Goal: Task Accomplishment & Management: Manage account settings

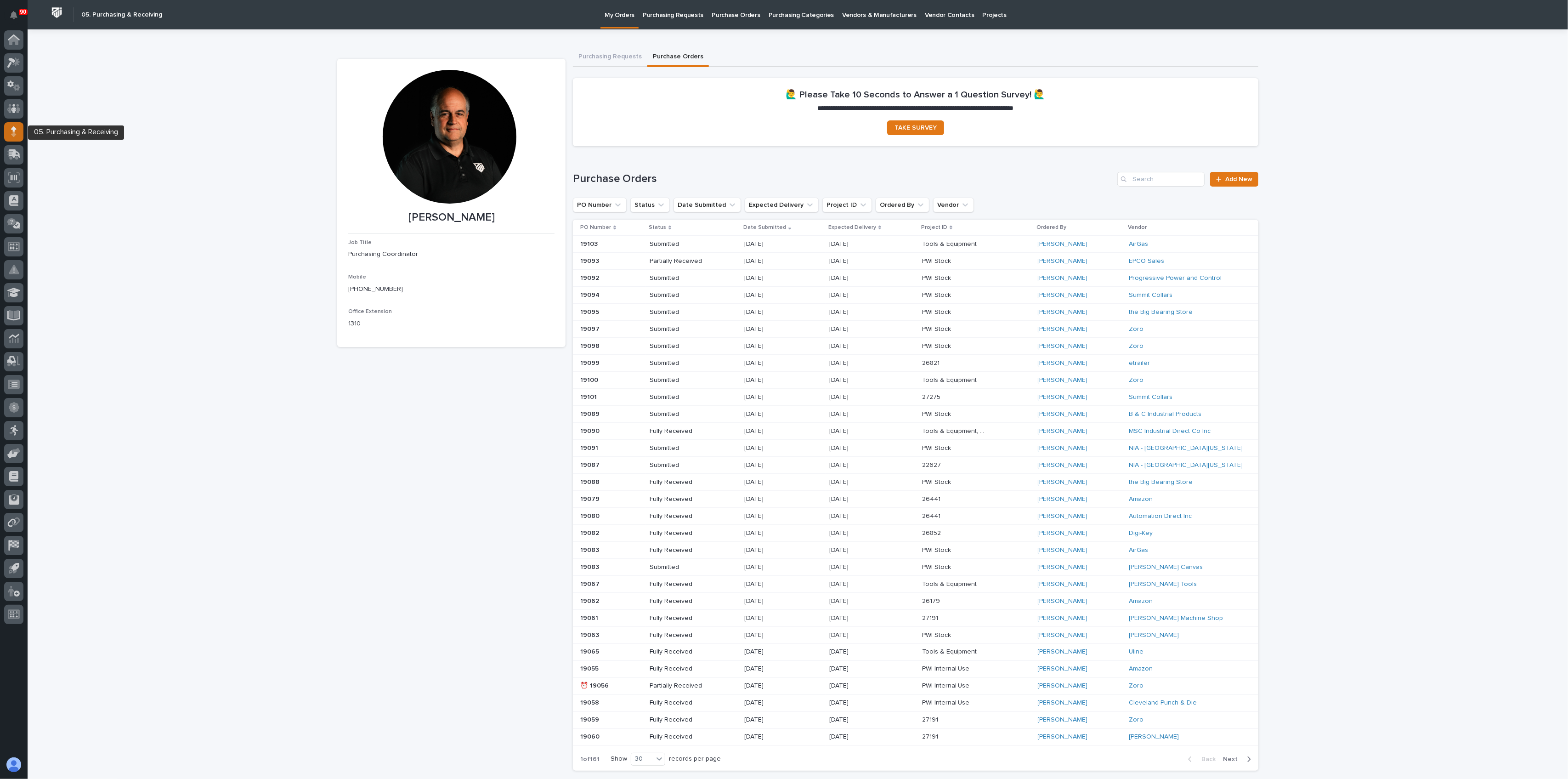
click at [12, 131] on icon at bounding box center [13, 132] width 5 height 11
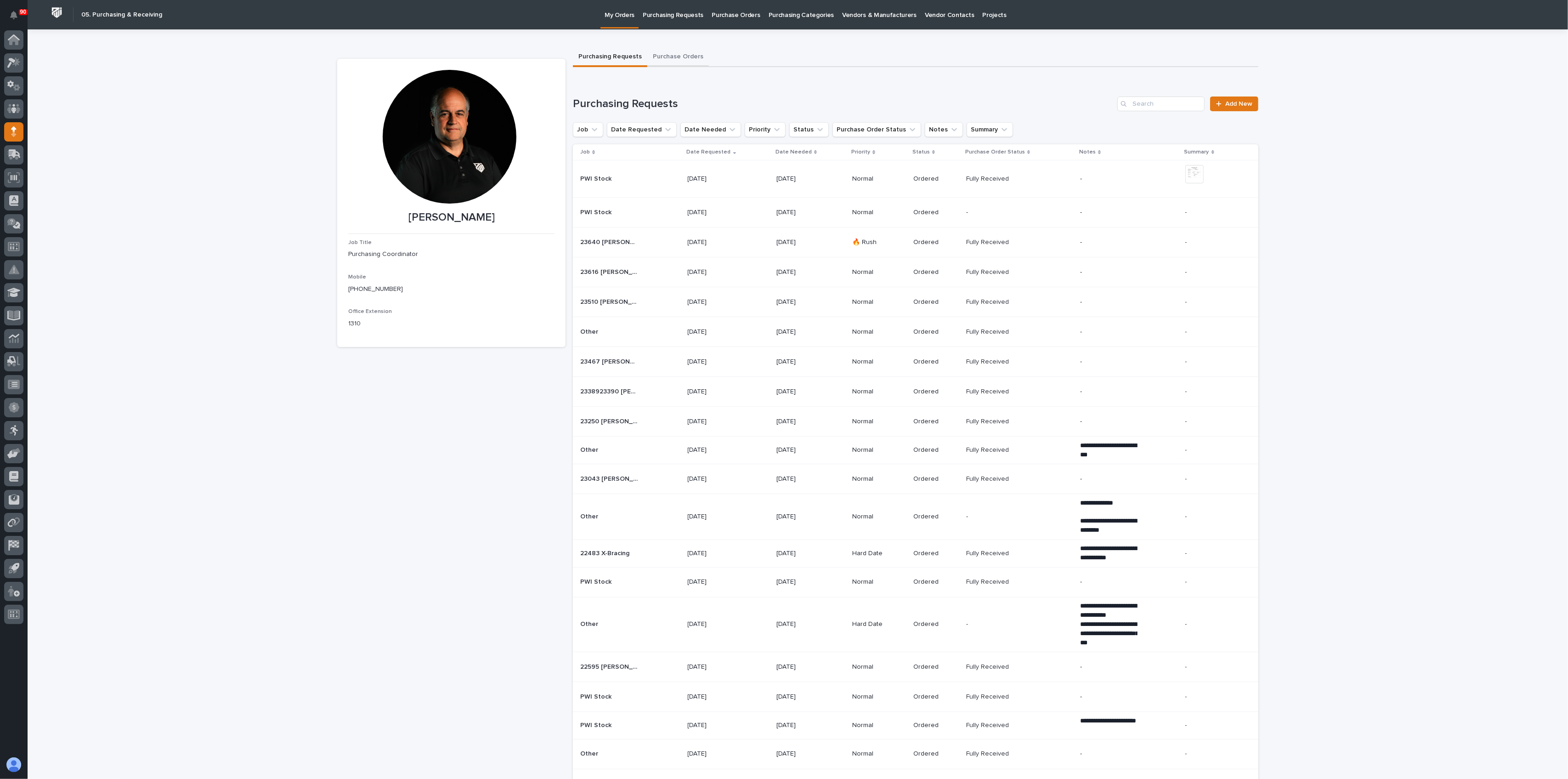
click at [673, 55] on button "Purchase Orders" at bounding box center [678, 57] width 61 height 19
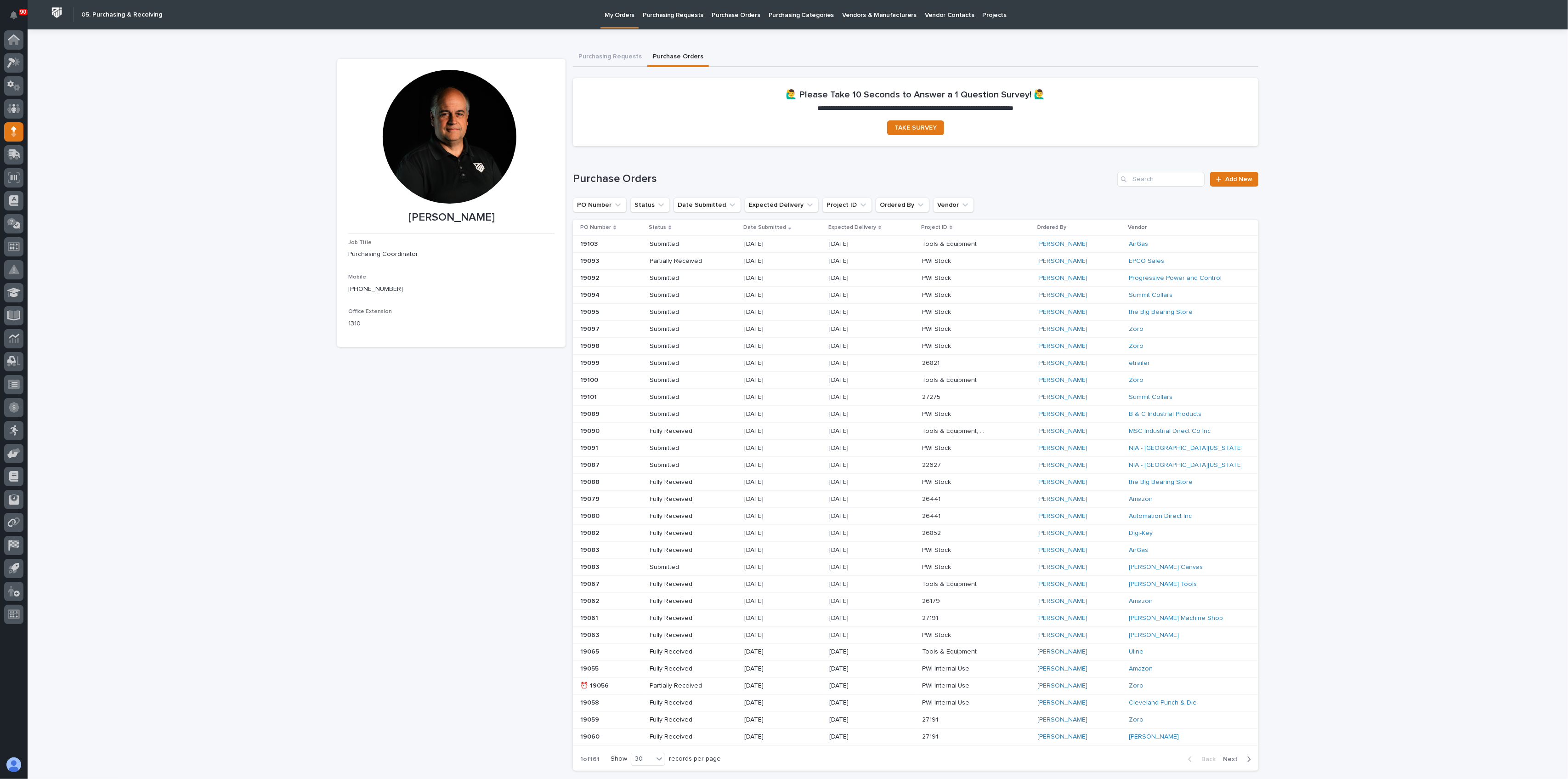
click at [765, 239] on div "[DATE]" at bounding box center [777, 244] width 66 height 10
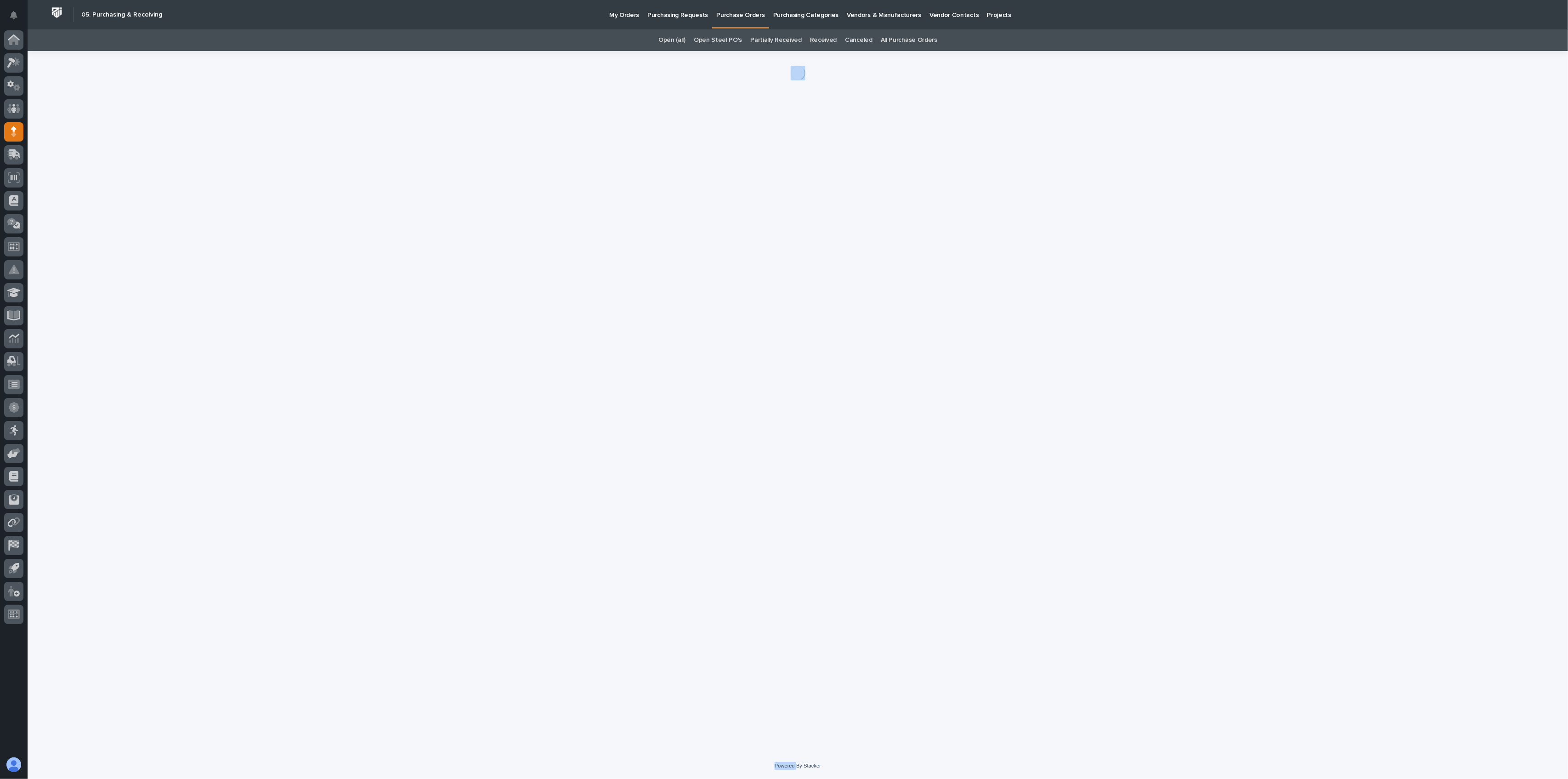
click at [765, 238] on div "Loading... Saving… Loading... Saving…" at bounding box center [798, 390] width 931 height 679
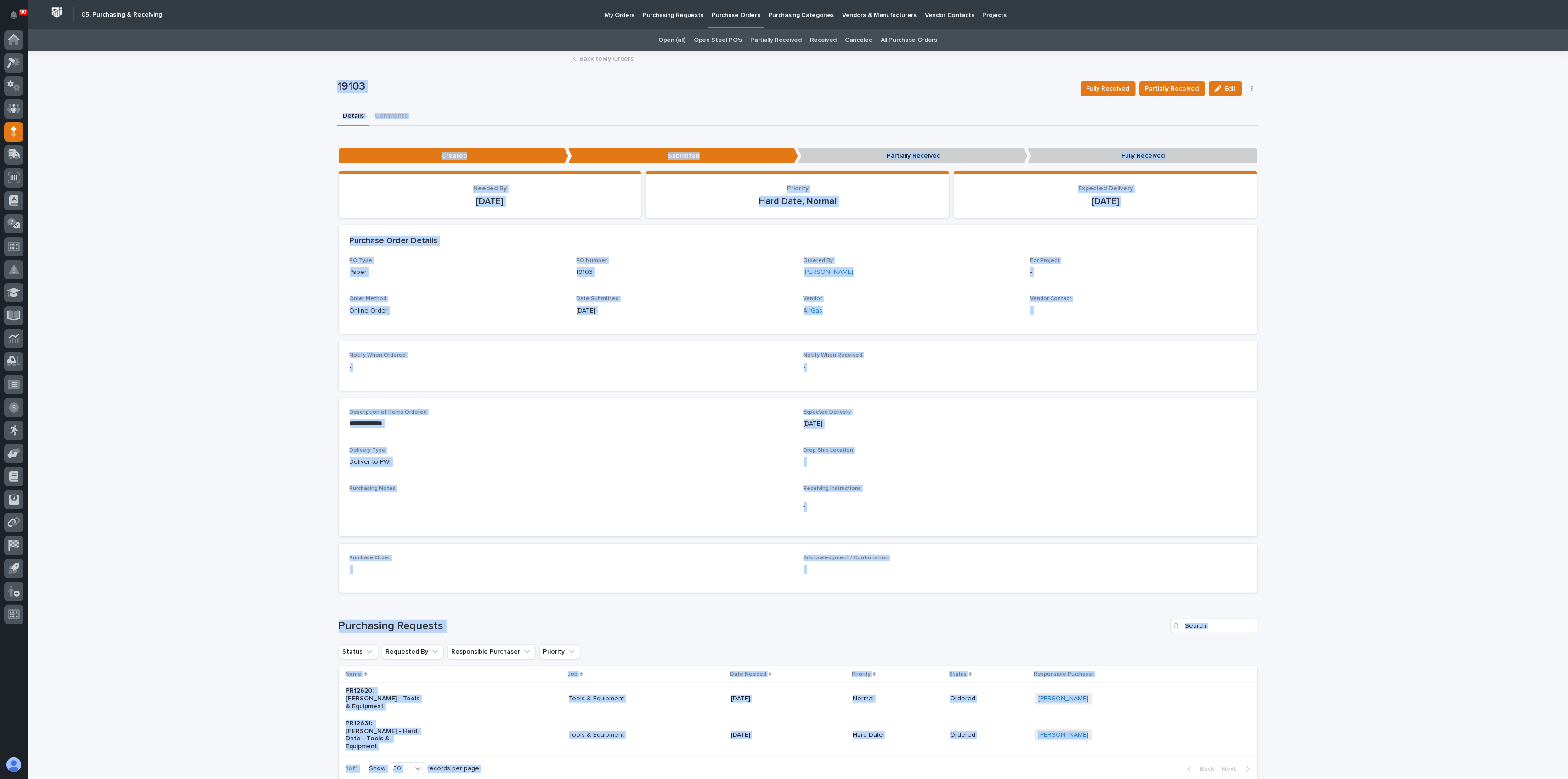
click at [788, 97] on div "19103 Fully Received Partially Received Edit Edit Linked Requests [PERSON_NAME]…" at bounding box center [798, 89] width 921 height 37
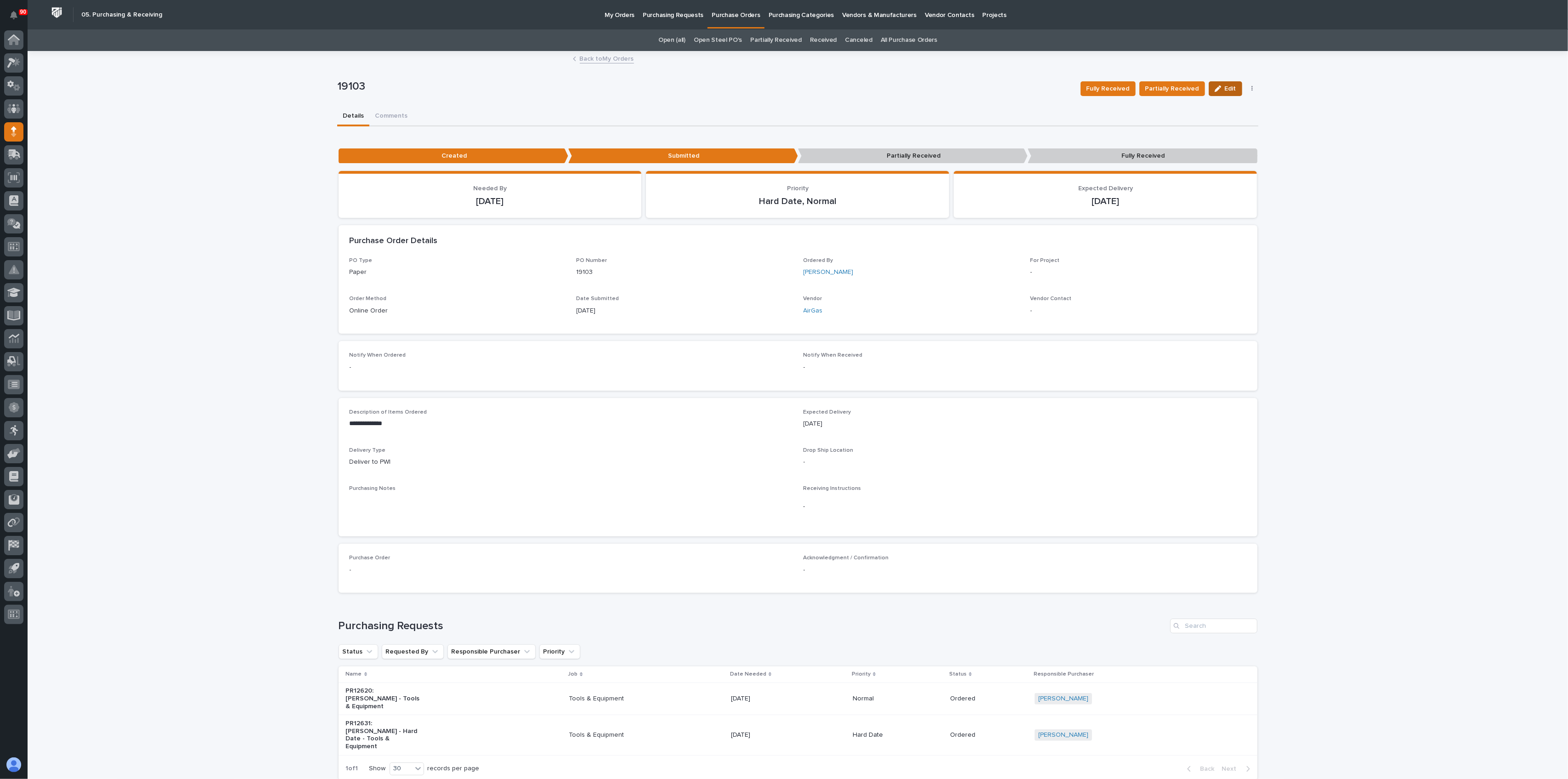
click at [1226, 86] on span "Edit" at bounding box center [1230, 88] width 12 height 8
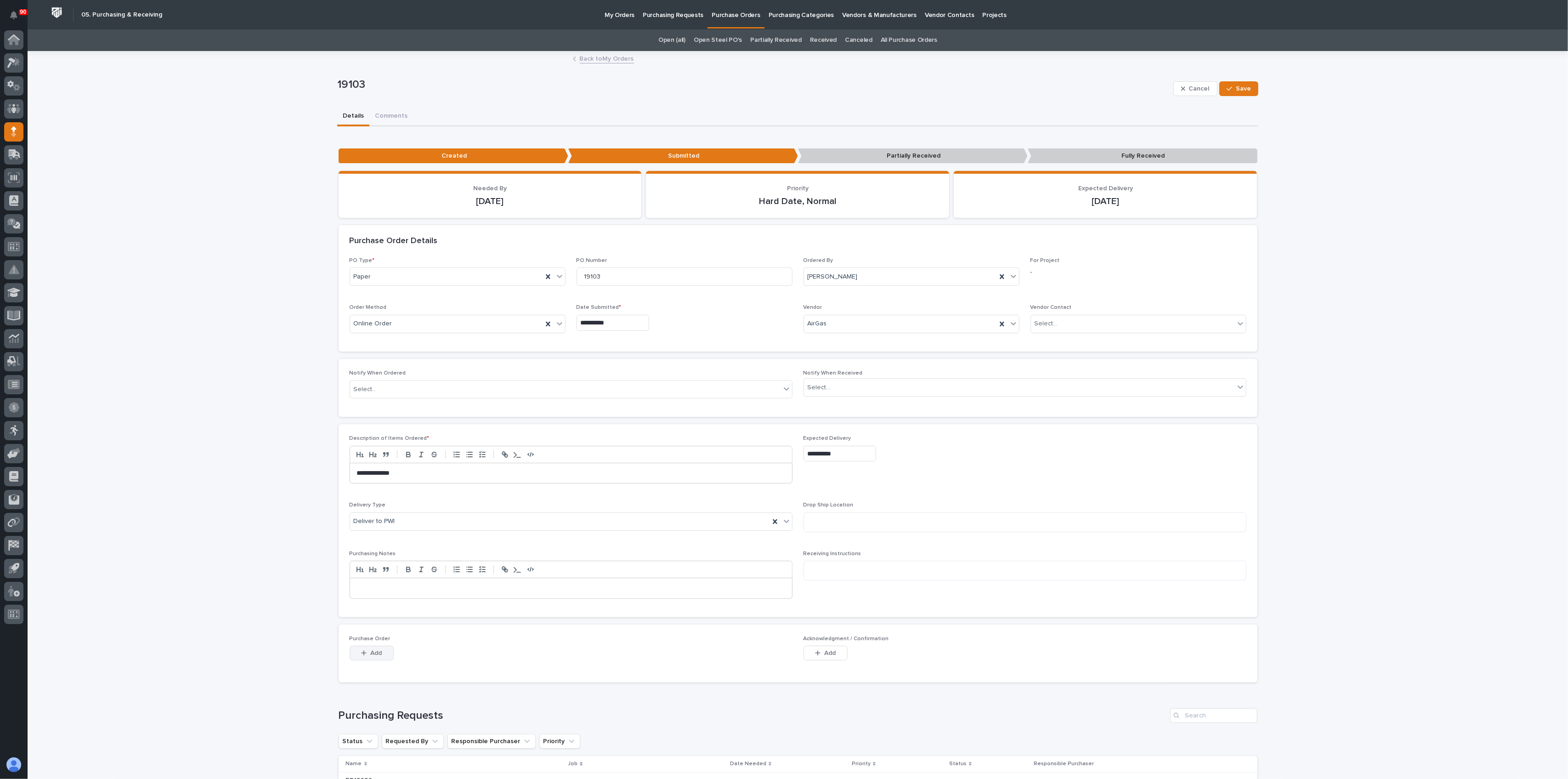
click at [372, 649] on span "Add" at bounding box center [375, 653] width 12 height 8
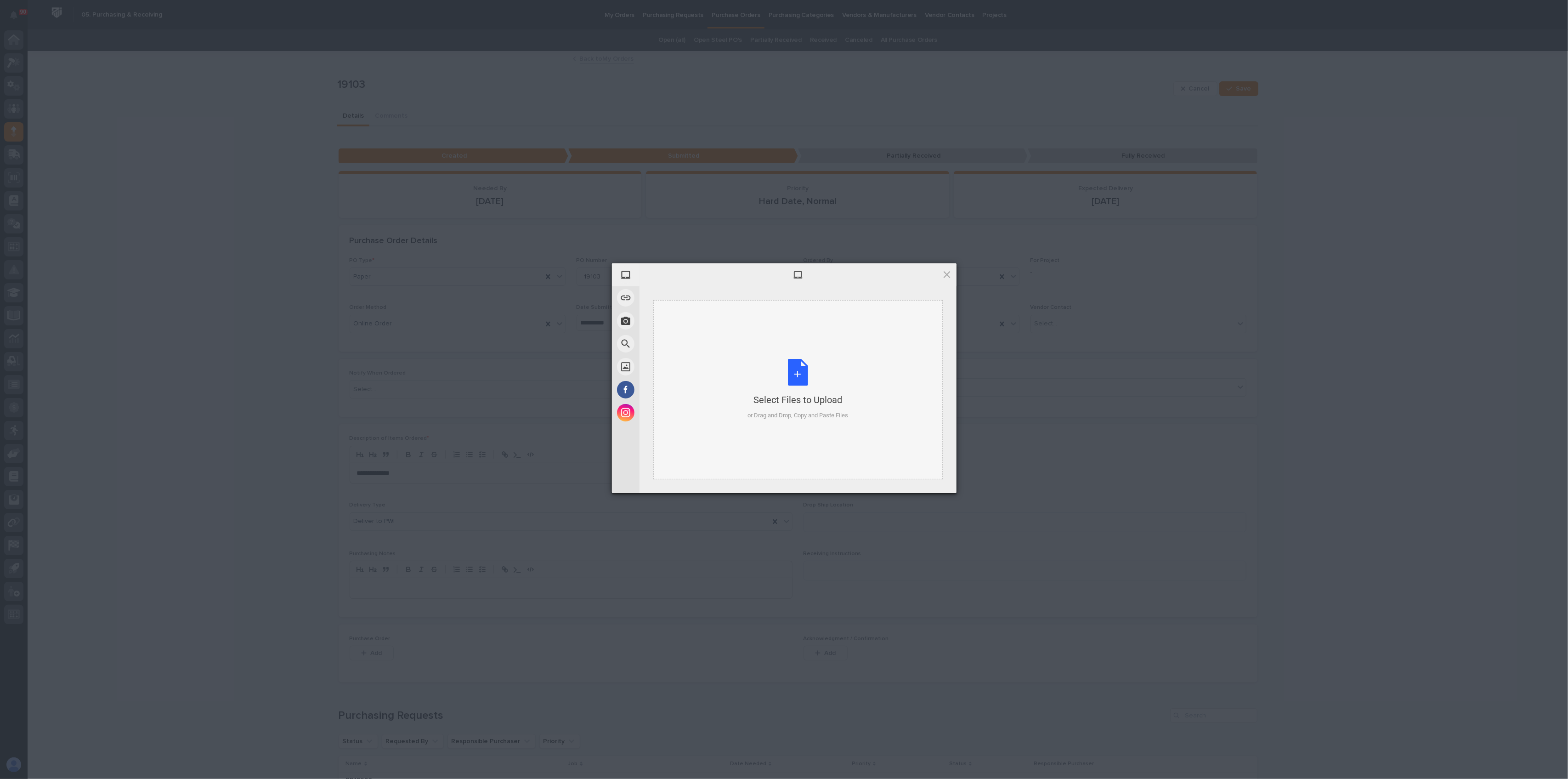
click at [790, 366] on div "Select Files to Upload or Drag and Drop, Copy and Paste Files" at bounding box center [798, 390] width 101 height 61
click at [550, 340] on div "1 My Device Link (URL) Take Photo Web Search Unsplash Facebook Instagram Select…" at bounding box center [784, 390] width 1568 height 779
click at [928, 475] on span "Upload 1" at bounding box center [928, 481] width 46 height 18
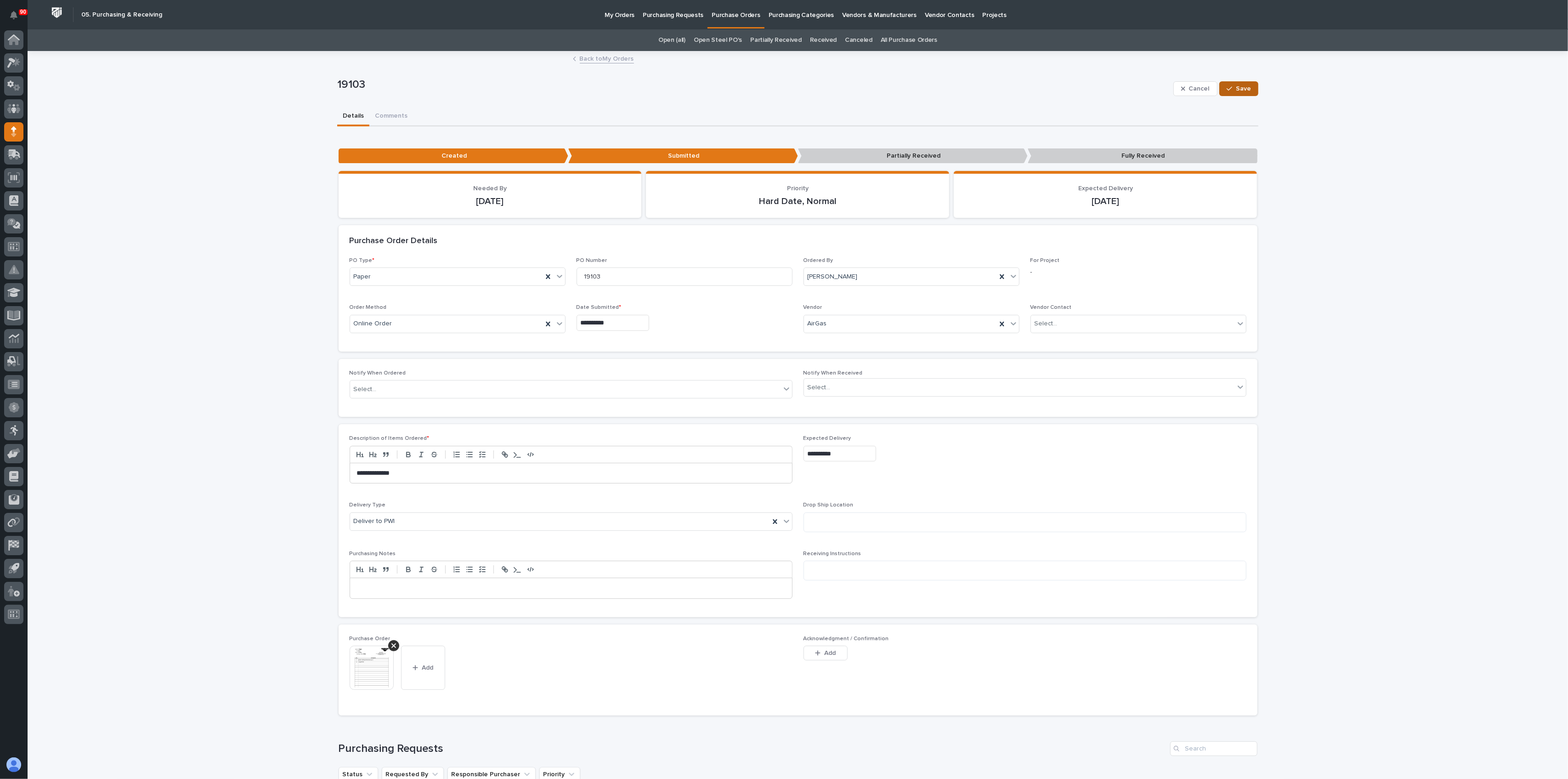
click at [1238, 88] on span "Save" at bounding box center [1244, 88] width 15 height 8
